Goal: Task Accomplishment & Management: Manage account settings

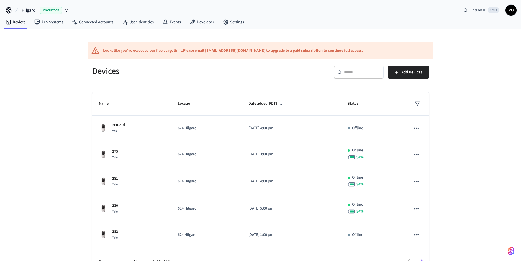
click at [366, 79] on div "​ ​" at bounding box center [359, 74] width 50 height 16
click at [368, 76] on div "​ ​" at bounding box center [359, 72] width 50 height 13
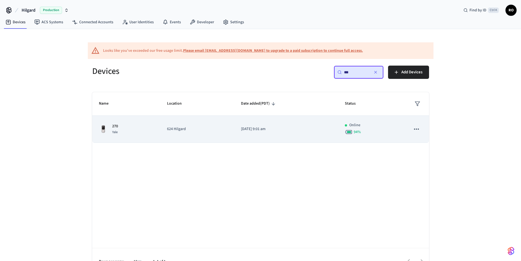
type input "***"
click at [285, 141] on td "[DATE] 9:01 am" at bounding box center [286, 129] width 104 height 27
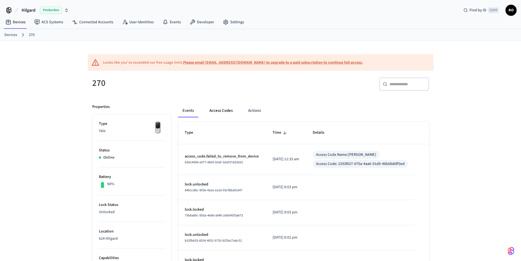
click at [211, 117] on button "Access Codes" at bounding box center [221, 110] width 32 height 13
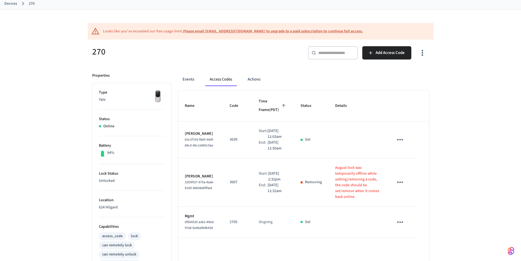
scroll to position [50, 0]
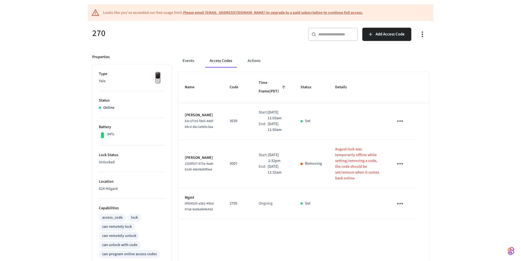
click at [405, 170] on button "sticky table" at bounding box center [400, 163] width 13 height 13
click at [410, 206] on li "Delete" at bounding box center [411, 208] width 26 height 15
click at [404, 125] on icon "sticky table" at bounding box center [400, 121] width 9 height 9
click at [411, 146] on li "Edit" at bounding box center [413, 143] width 26 height 15
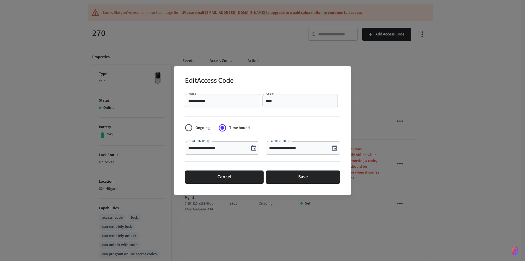
click at [283, 98] on input "****" at bounding box center [300, 101] width 69 height 6
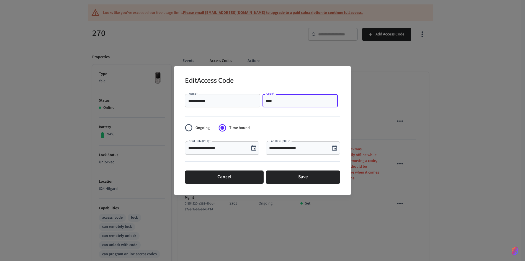
paste input "text"
type input "****"
click at [281, 176] on button "Save" at bounding box center [303, 177] width 74 height 13
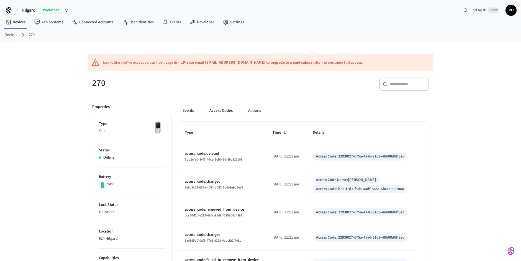
click at [219, 111] on button "Access Codes" at bounding box center [221, 110] width 32 height 13
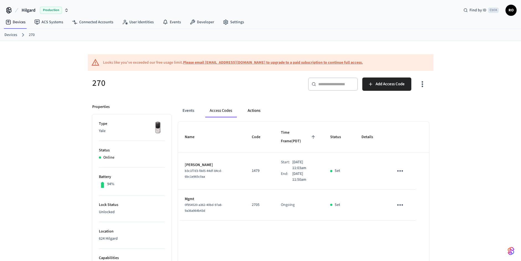
click at [256, 109] on button "Actions" at bounding box center [254, 110] width 22 height 13
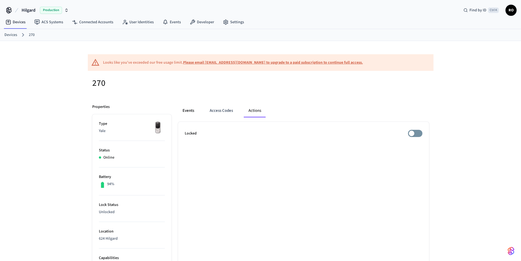
click at [189, 110] on button "Events" at bounding box center [188, 110] width 21 height 13
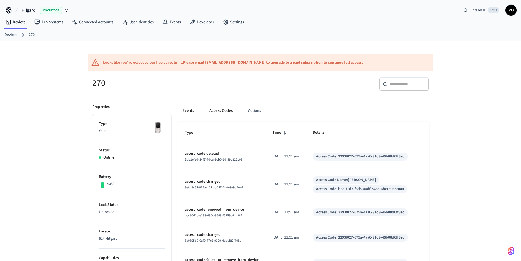
click at [226, 107] on button "Access Codes" at bounding box center [221, 110] width 32 height 13
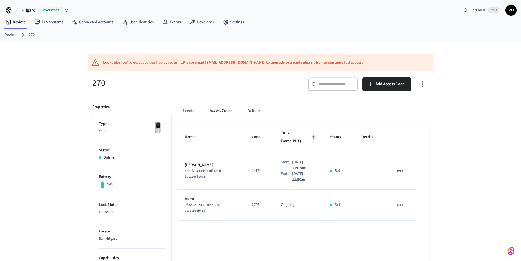
click at [296, 38] on ol "Devices 270" at bounding box center [262, 34] width 517 height 7
click at [488, 168] on div "Looks like you've exceeded our free usage limit. Please email support@getseam.c…" at bounding box center [260, 234] width 521 height 387
